Goal: Information Seeking & Learning: Find specific fact

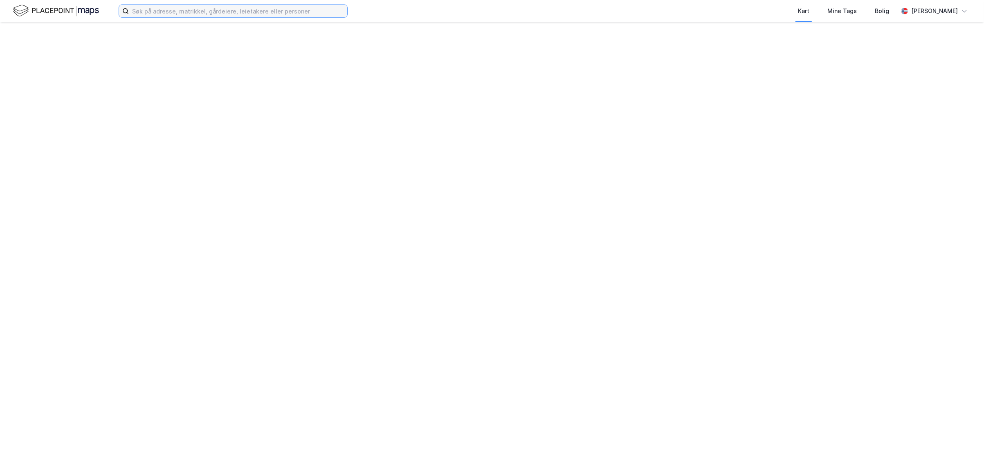
click at [185, 11] on input at bounding box center [238, 11] width 218 height 12
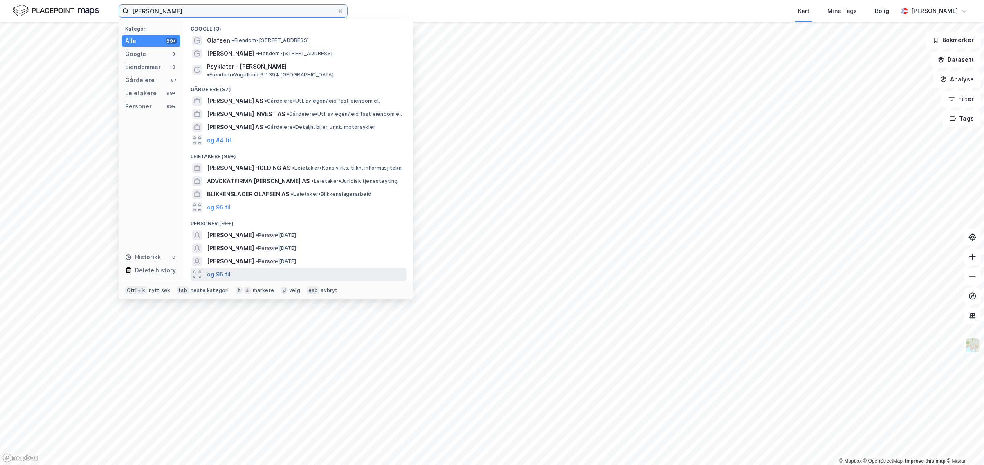
type input "[PERSON_NAME]"
click at [213, 269] on button "og 96 til" at bounding box center [219, 274] width 24 height 10
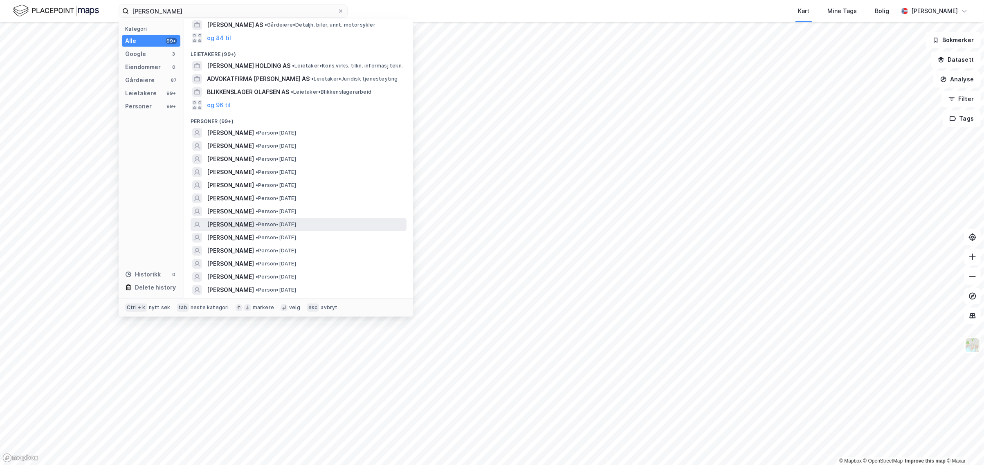
scroll to position [153, 0]
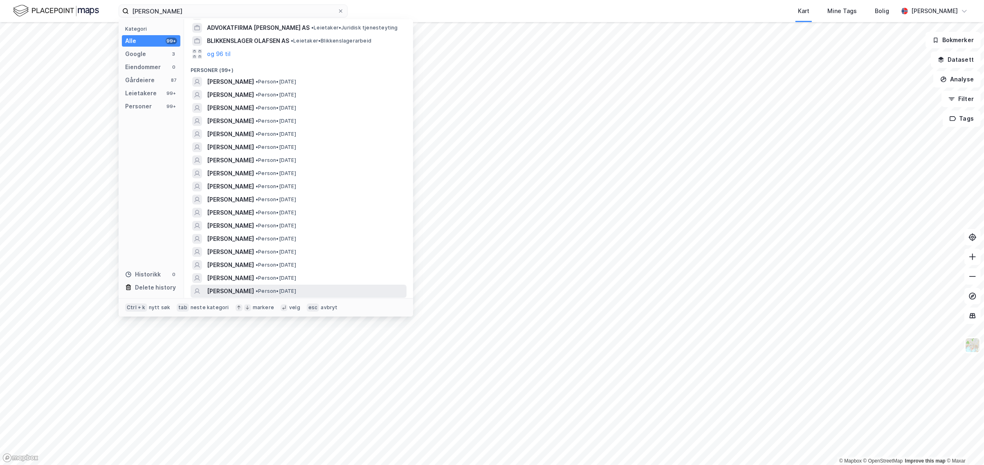
click at [254, 289] on span "[PERSON_NAME]" at bounding box center [230, 291] width 47 height 10
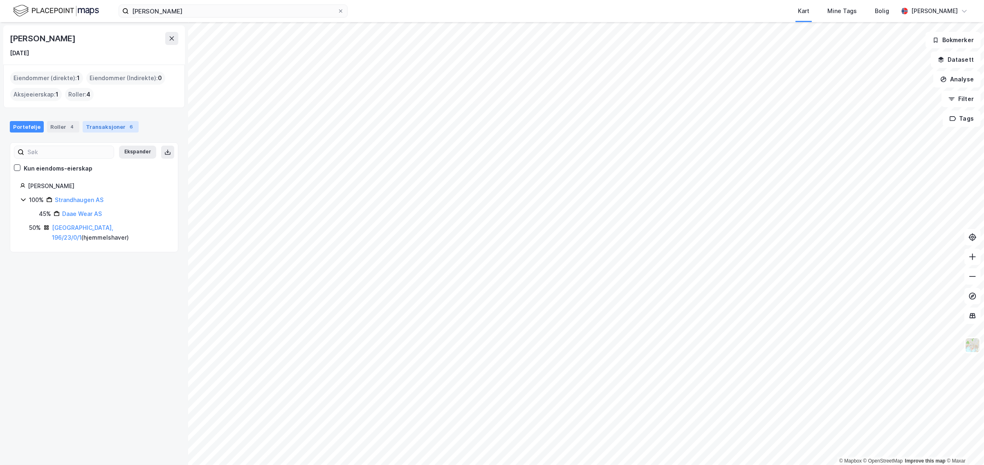
click at [90, 123] on div "Transaksjoner 6" at bounding box center [111, 126] width 56 height 11
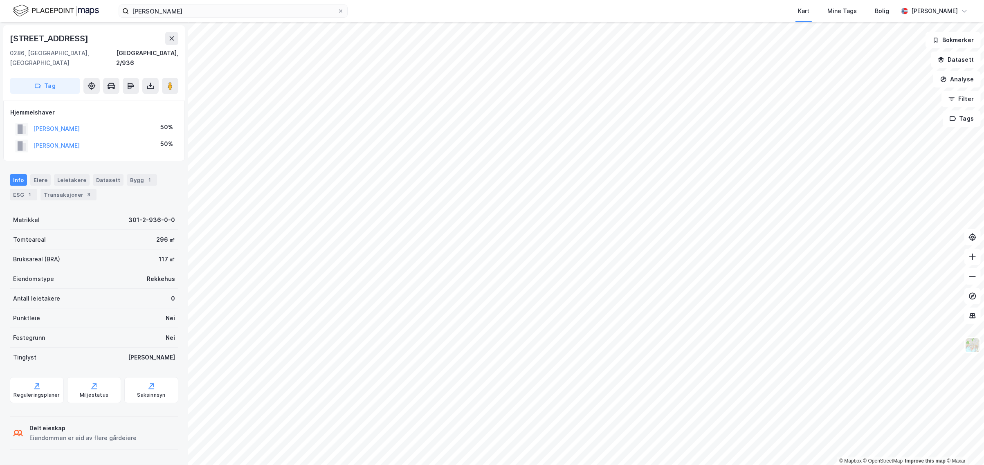
click at [73, 177] on div "Info [PERSON_NAME] Datasett Bygg 1 ESG 1 Transaksjoner 3" at bounding box center [94, 187] width 168 height 26
click at [74, 189] on div "Transaksjoner 3" at bounding box center [68, 194] width 56 height 11
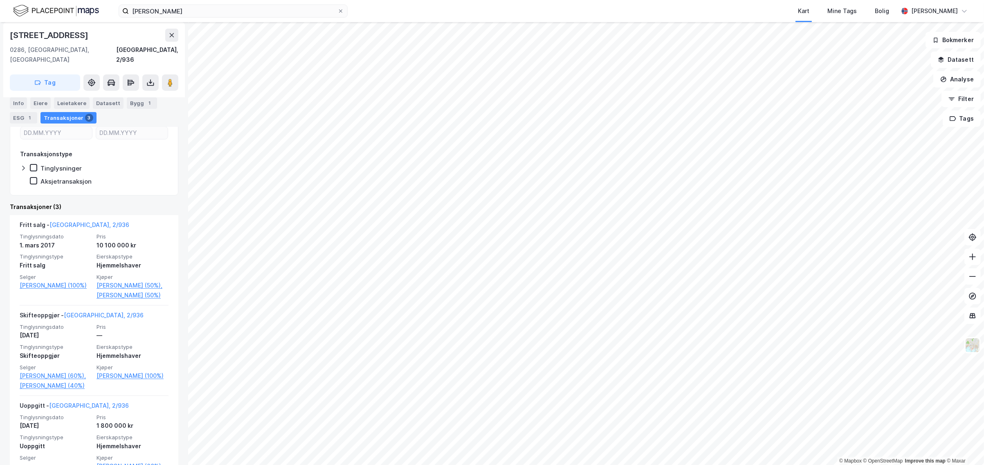
scroll to position [153, 0]
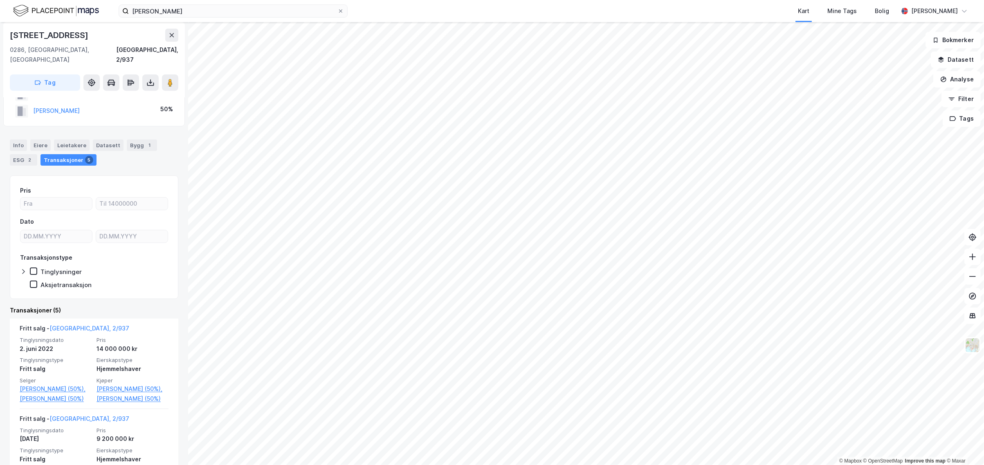
scroll to position [51, 0]
